Goal: Task Accomplishment & Management: Manage account settings

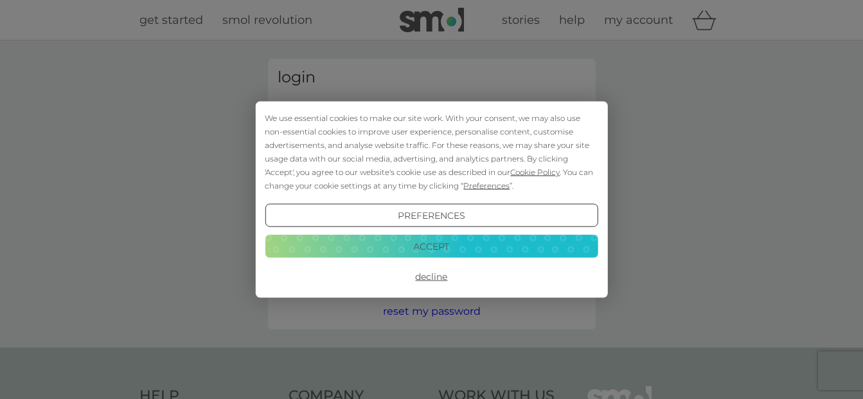
type input "[PERSON_NAME][EMAIL_ADDRESS][DOMAIN_NAME]"
click at [426, 280] on button "Decline" at bounding box center [431, 276] width 333 height 23
type input "miriam@aapcounselling.co.uk"
click at [431, 243] on button "Accept" at bounding box center [431, 245] width 333 height 23
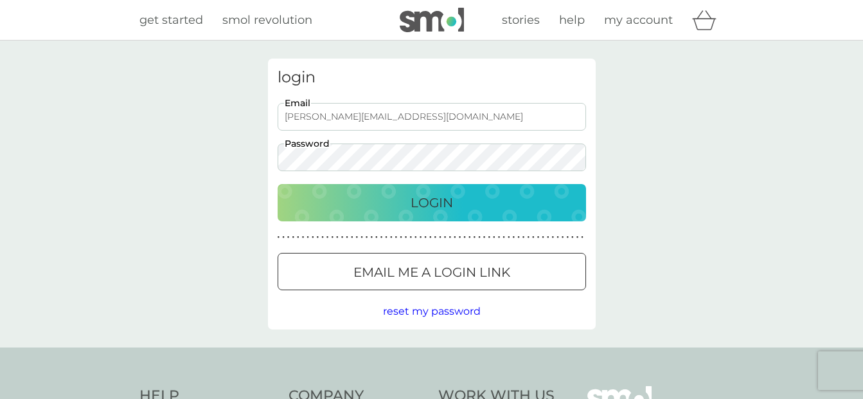
click at [441, 205] on p "Login" at bounding box center [432, 202] width 42 height 21
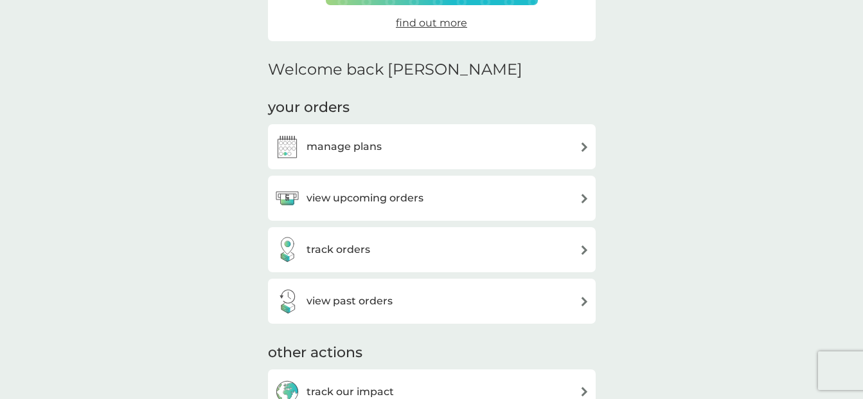
scroll to position [321, 0]
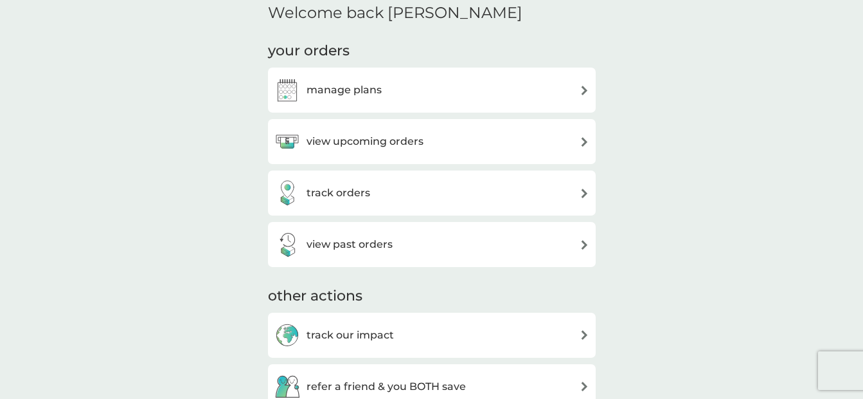
click at [449, 143] on div "view upcoming orders" at bounding box center [431, 142] width 315 height 26
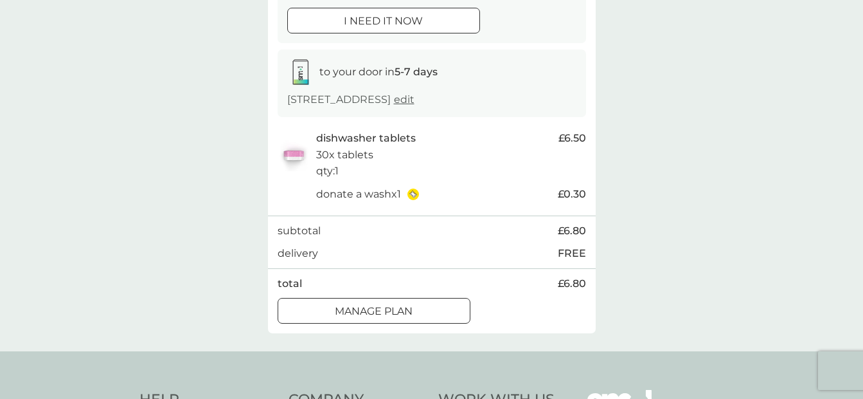
scroll to position [257, 0]
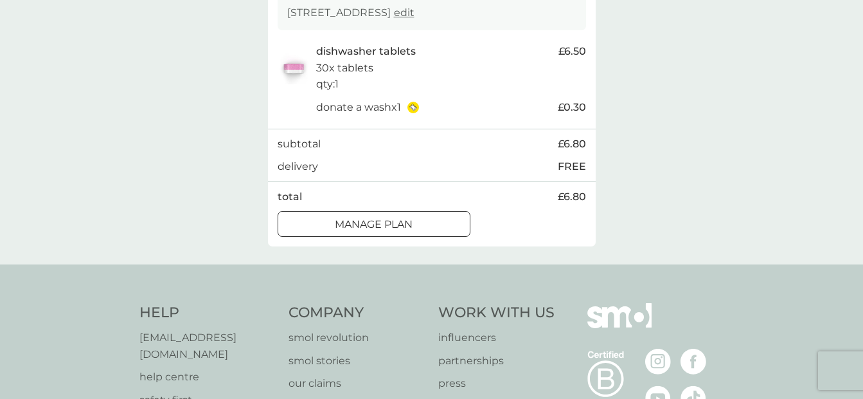
click at [381, 231] on div at bounding box center [374, 224] width 46 height 13
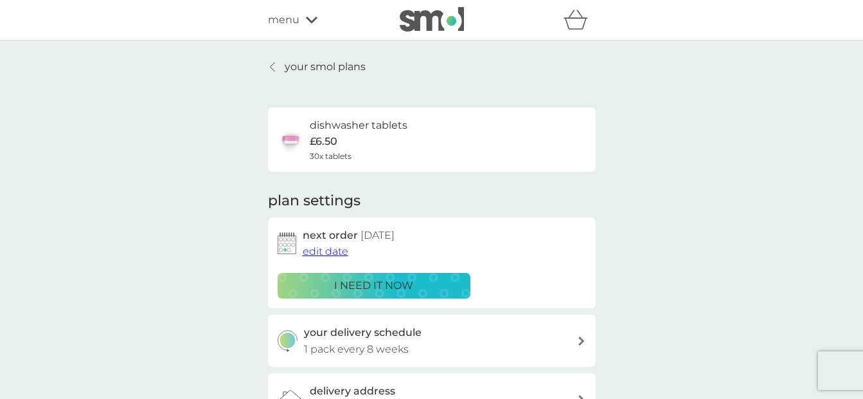
click at [327, 249] on span "edit date" at bounding box center [326, 251] width 46 height 12
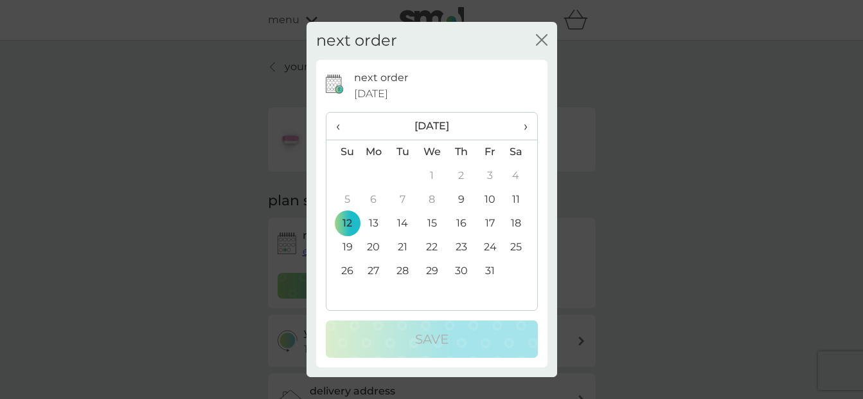
click at [526, 124] on span "›" at bounding box center [520, 125] width 13 height 27
click at [489, 265] on td "28" at bounding box center [490, 271] width 29 height 24
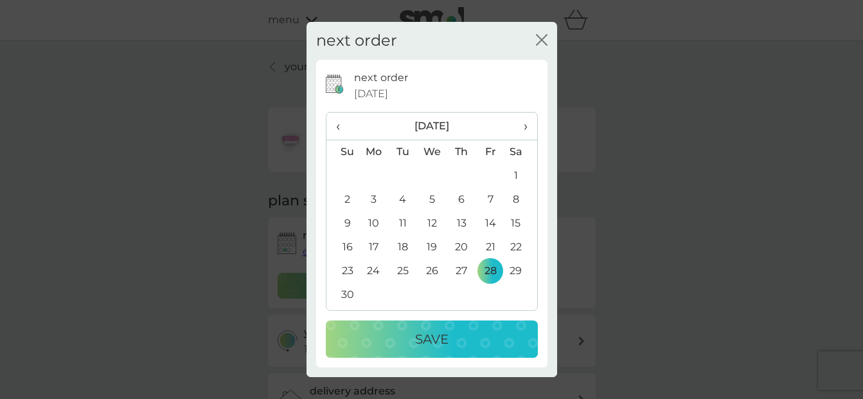
click at [459, 335] on div "Save" at bounding box center [432, 338] width 186 height 21
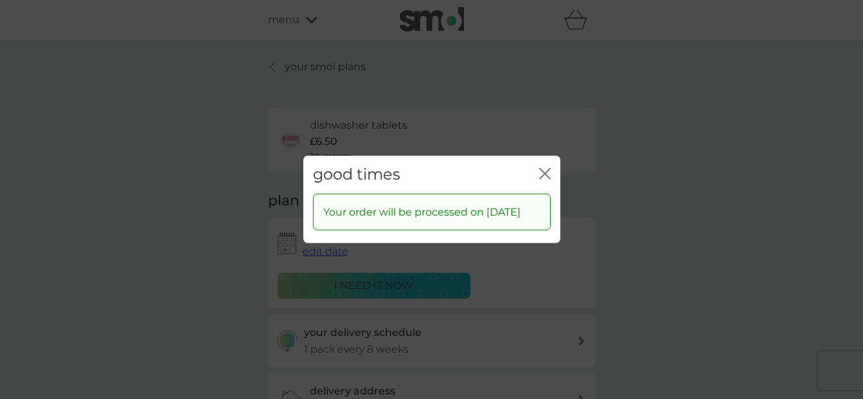
click at [543, 168] on icon "close" at bounding box center [545, 174] width 12 height 12
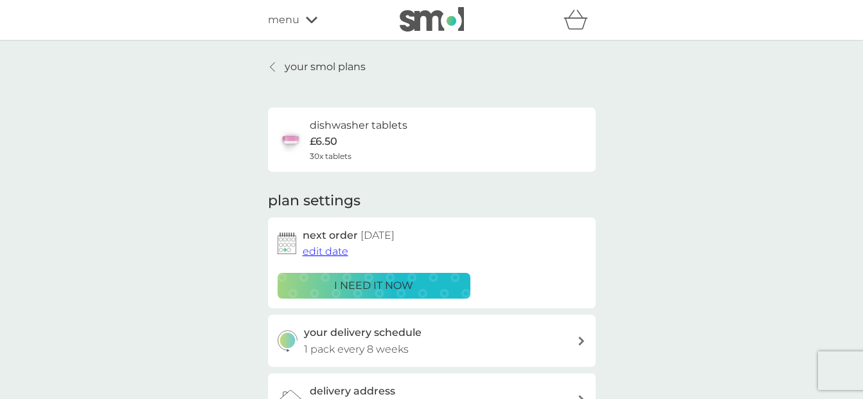
click at [312, 20] on icon at bounding box center [312, 20] width 12 height 8
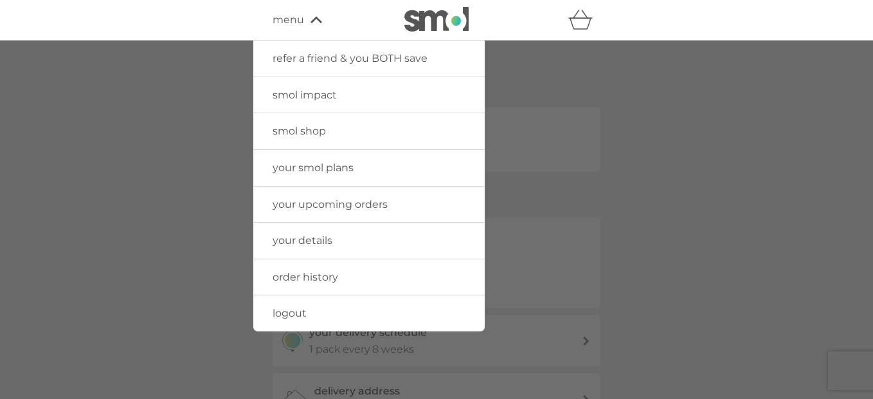
click at [318, 164] on span "your smol plans" at bounding box center [313, 167] width 81 height 12
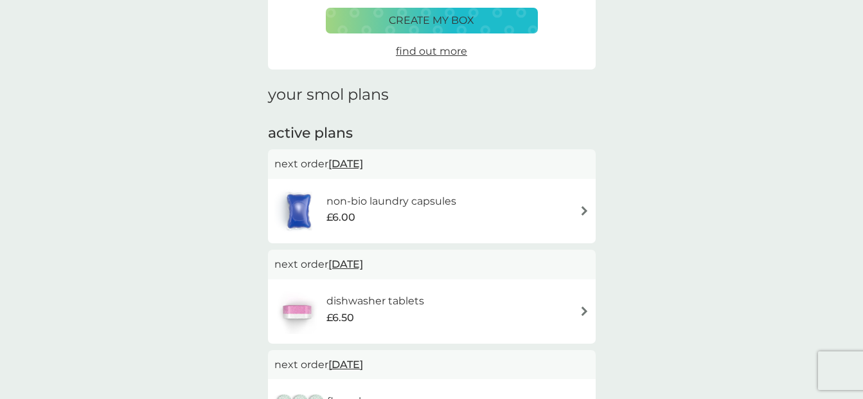
scroll to position [129, 0]
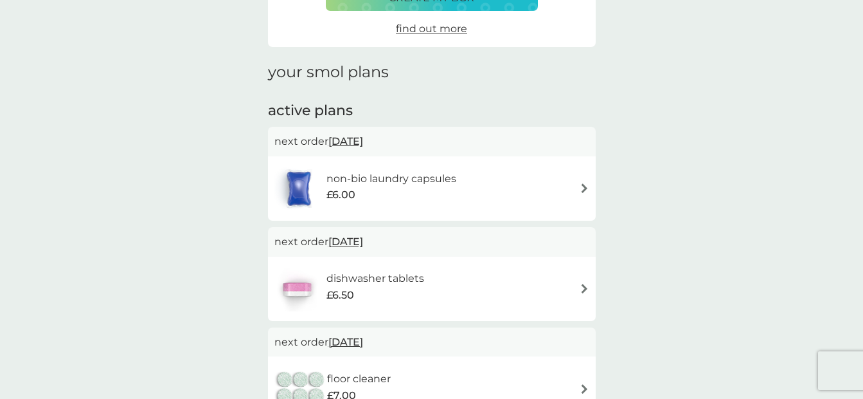
click at [583, 186] on img at bounding box center [585, 188] width 10 height 10
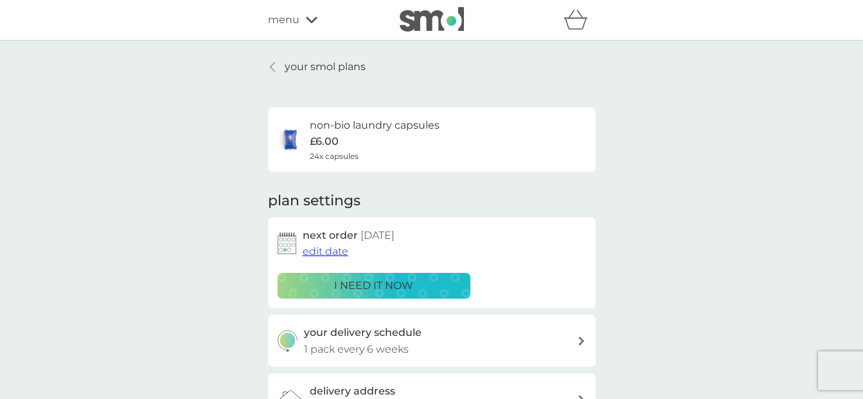
click at [316, 246] on span "edit date" at bounding box center [326, 251] width 46 height 12
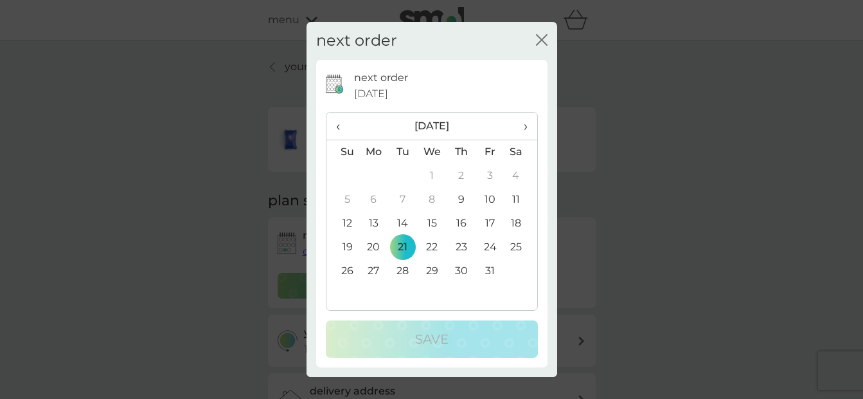
click at [490, 244] on td "24" at bounding box center [490, 247] width 29 height 24
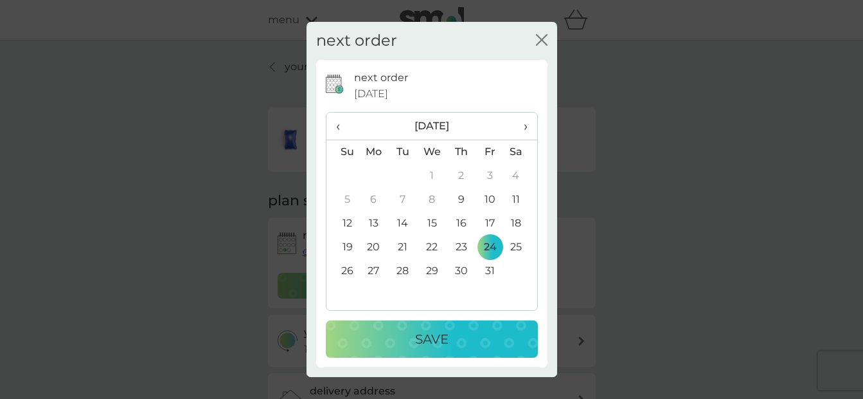
click at [437, 336] on p "Save" at bounding box center [431, 338] width 33 height 21
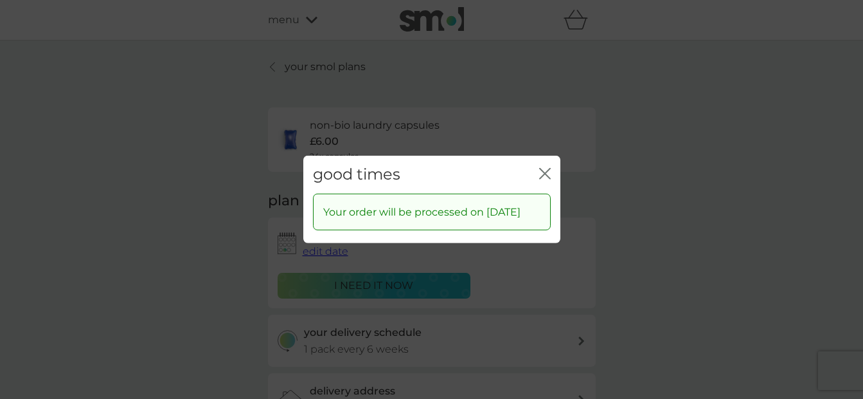
click at [541, 168] on icon "close" at bounding box center [545, 174] width 12 height 12
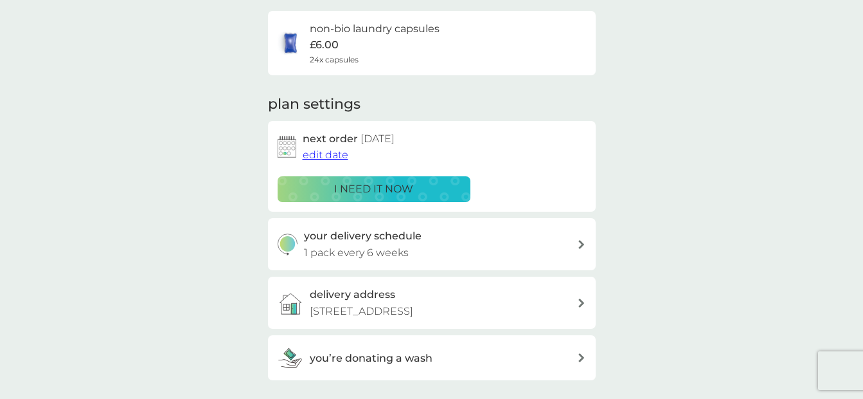
scroll to position [257, 0]
